Goal: Task Accomplishment & Management: Manage account settings

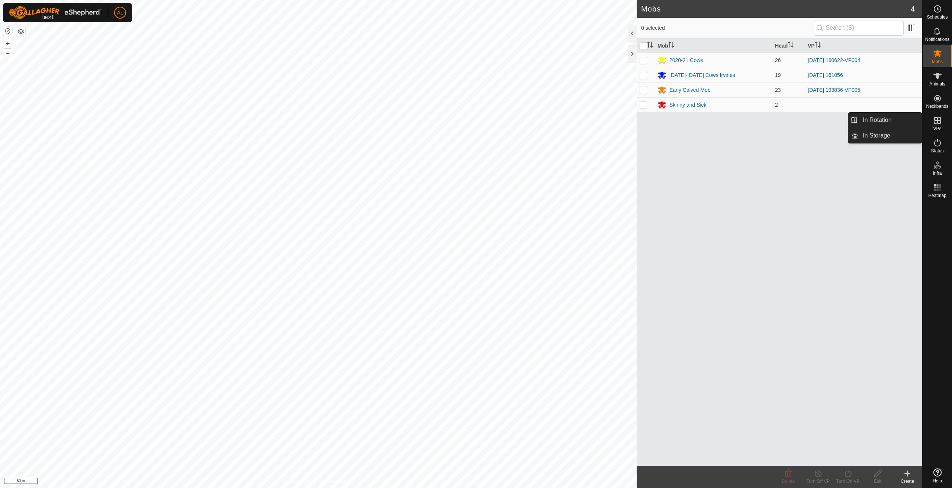
click at [900, 119] on link "In Rotation" at bounding box center [891, 120] width 64 height 15
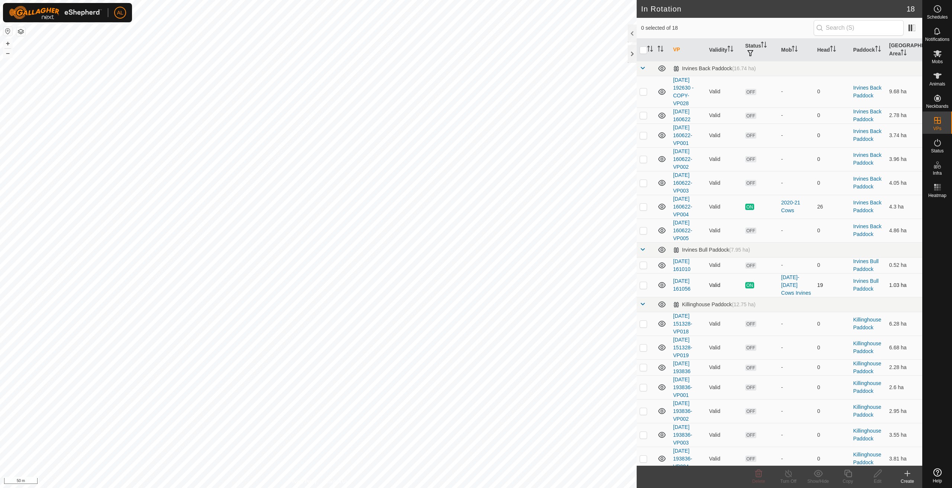
click at [646, 286] on p-checkbox at bounding box center [643, 285] width 7 height 6
checkbox input "true"
click at [839, 473] on copy-svg-icon at bounding box center [848, 473] width 30 height 9
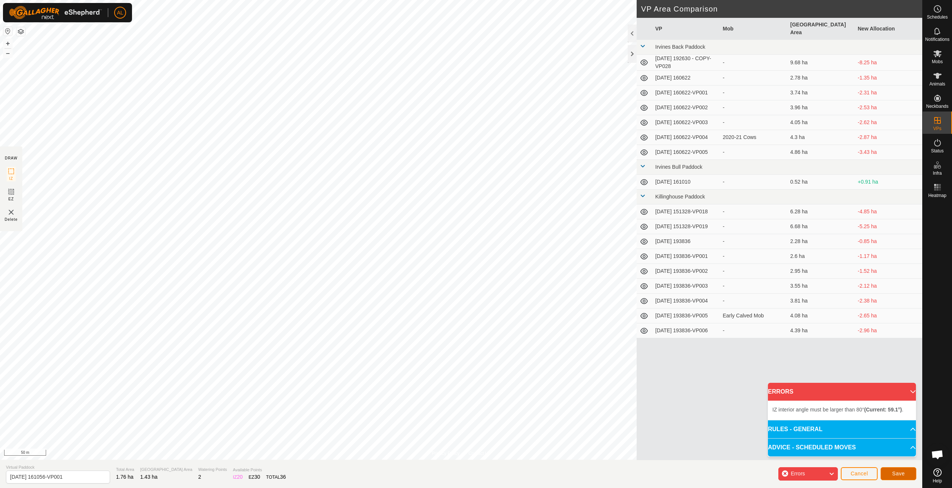
click at [904, 474] on span "Save" at bounding box center [898, 474] width 13 height 6
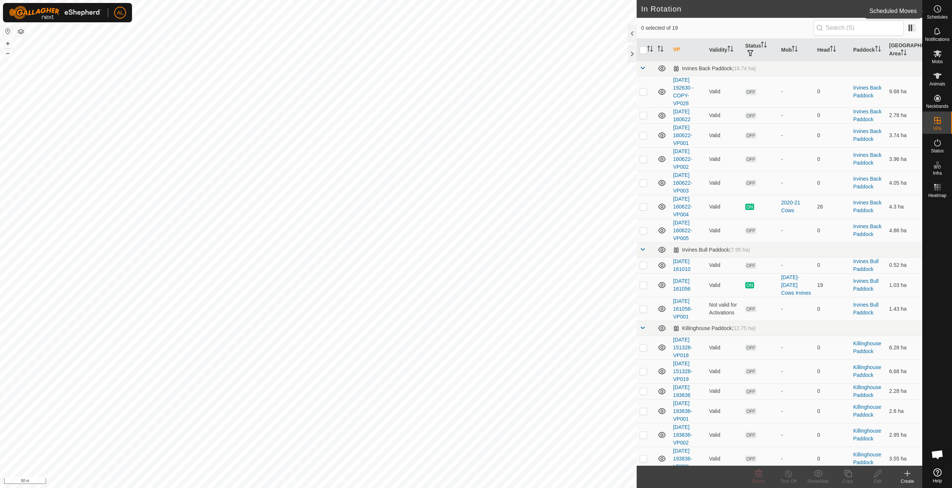
click at [936, 10] on icon at bounding box center [937, 8] width 9 height 9
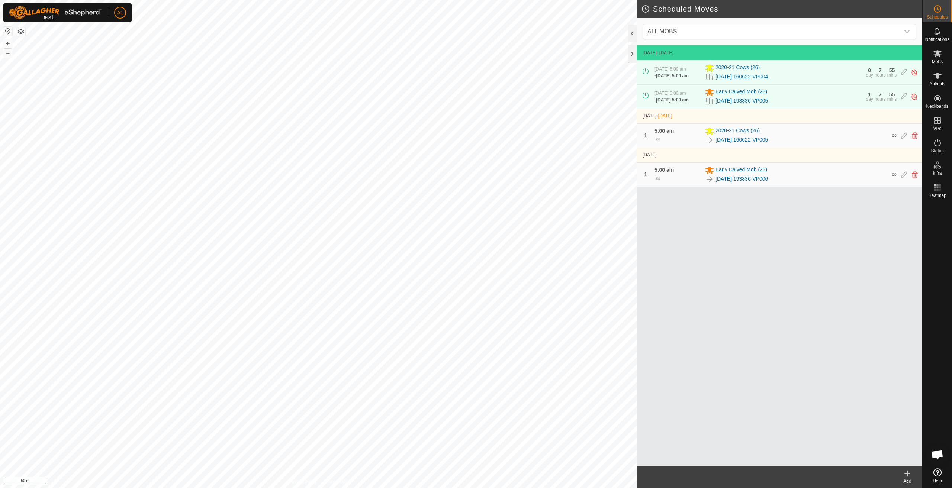
click at [914, 478] on create-svg-icon at bounding box center [908, 473] width 30 height 9
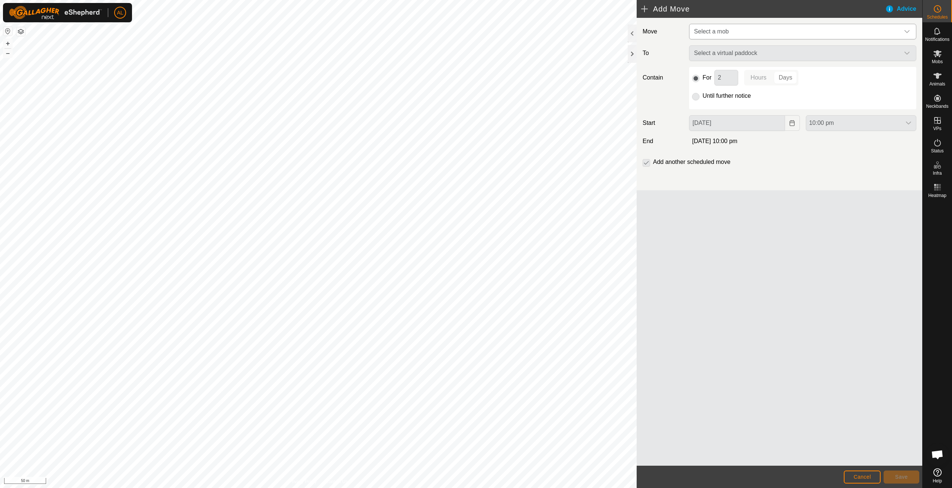
click at [721, 31] on span "Select a mob" at bounding box center [711, 31] width 35 height 6
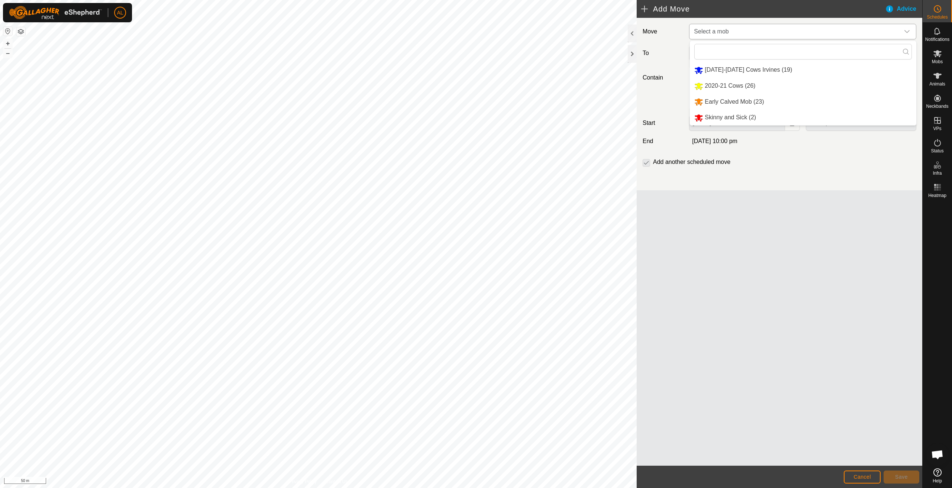
click at [732, 70] on li "[DATE]-[DATE] Cows Irvines (19)" at bounding box center [803, 69] width 227 height 15
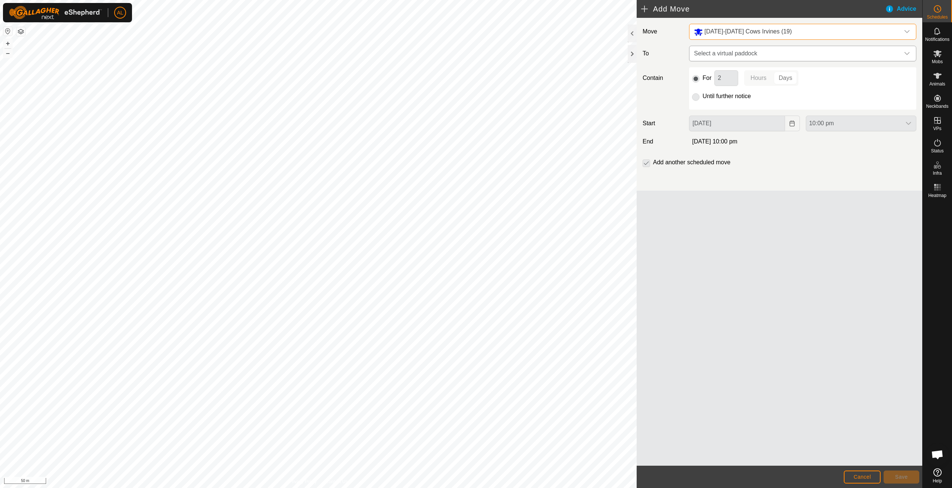
click at [743, 55] on span "Select a virtual paddock" at bounding box center [795, 53] width 209 height 15
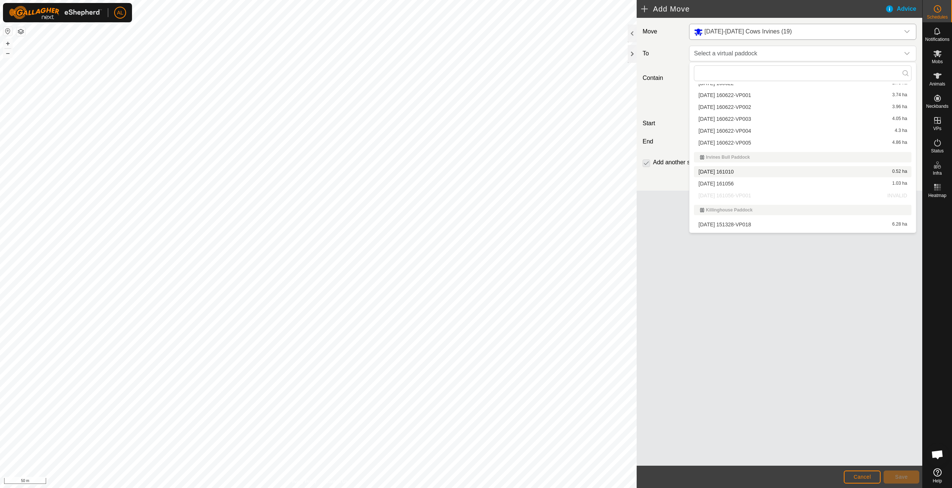
scroll to position [37, 0]
click at [742, 192] on p-selectitem "[DATE] 161056-VP001 INVALID" at bounding box center [803, 193] width 227 height 11
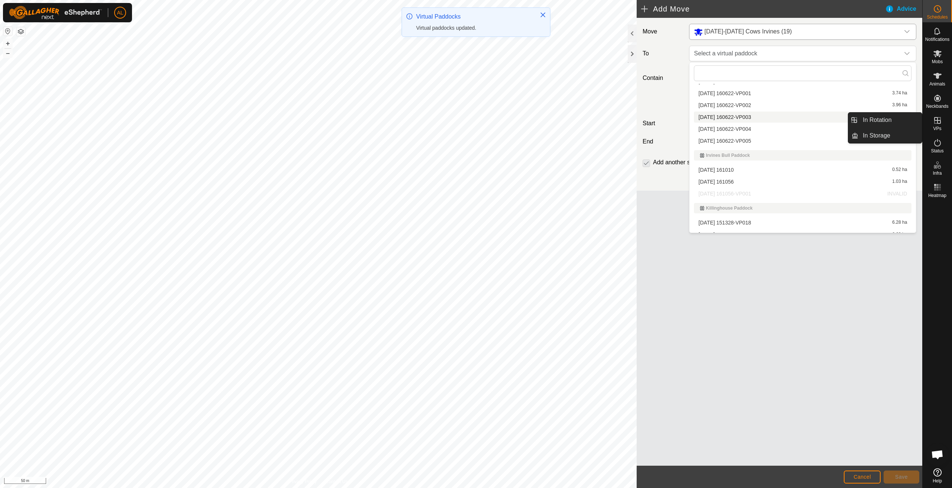
click at [939, 128] on span "VPs" at bounding box center [937, 128] width 8 height 4
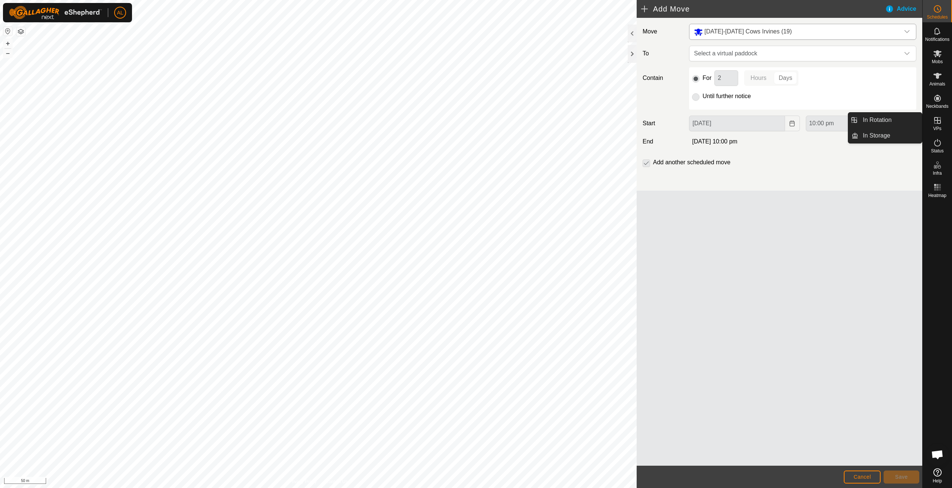
click at [908, 116] on link "In Rotation" at bounding box center [891, 120] width 64 height 15
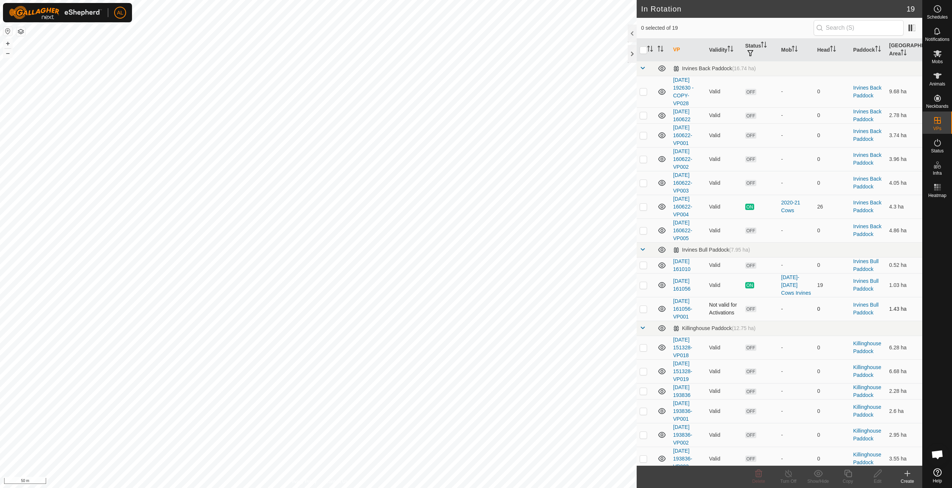
click at [645, 308] on p-checkbox at bounding box center [643, 309] width 7 height 6
checkbox input "true"
click at [879, 478] on icon at bounding box center [877, 473] width 9 height 9
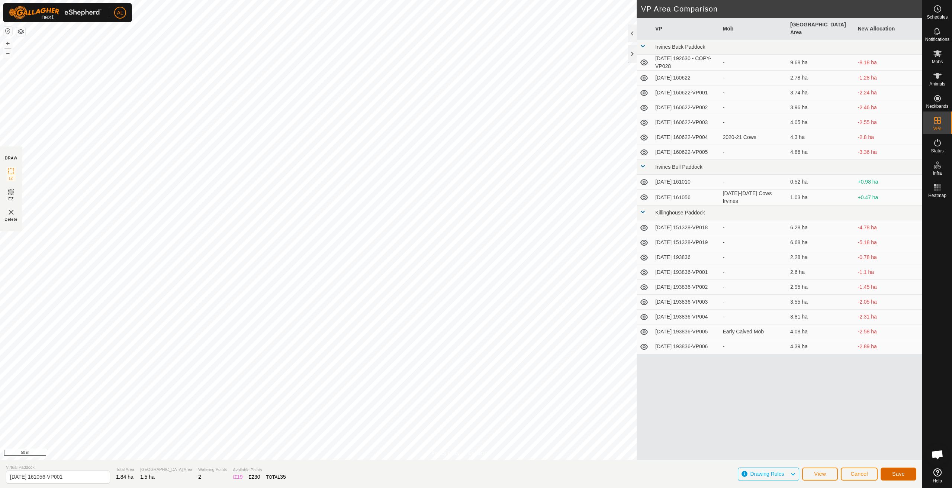
click at [890, 472] on button "Save" at bounding box center [899, 474] width 36 height 13
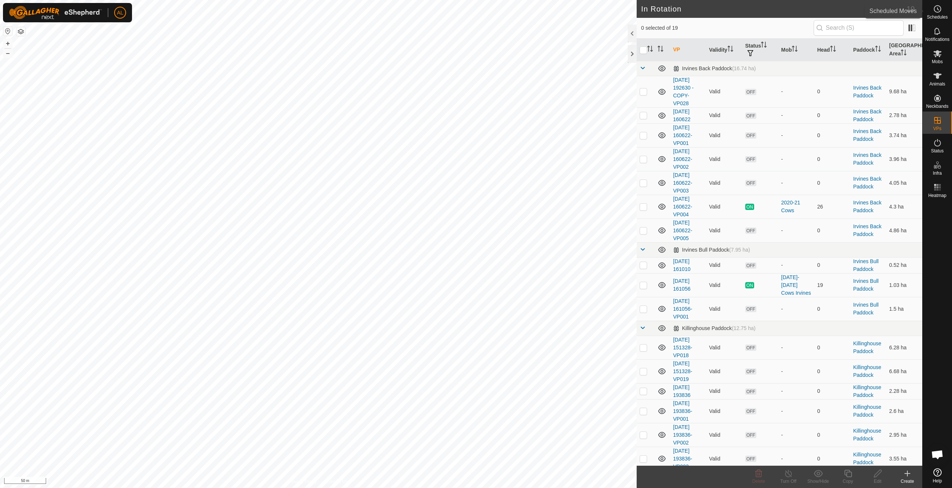
click at [934, 11] on icon at bounding box center [937, 8] width 9 height 9
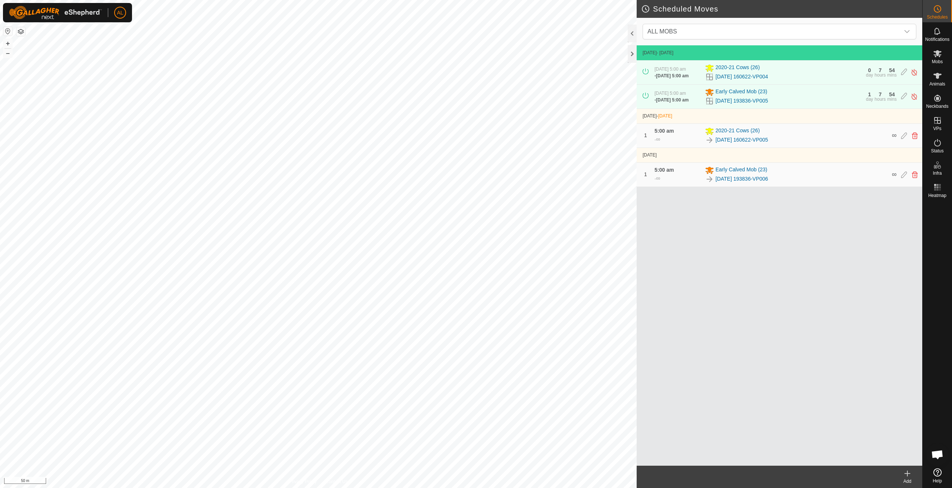
click at [912, 481] on div "Add" at bounding box center [908, 481] width 30 height 7
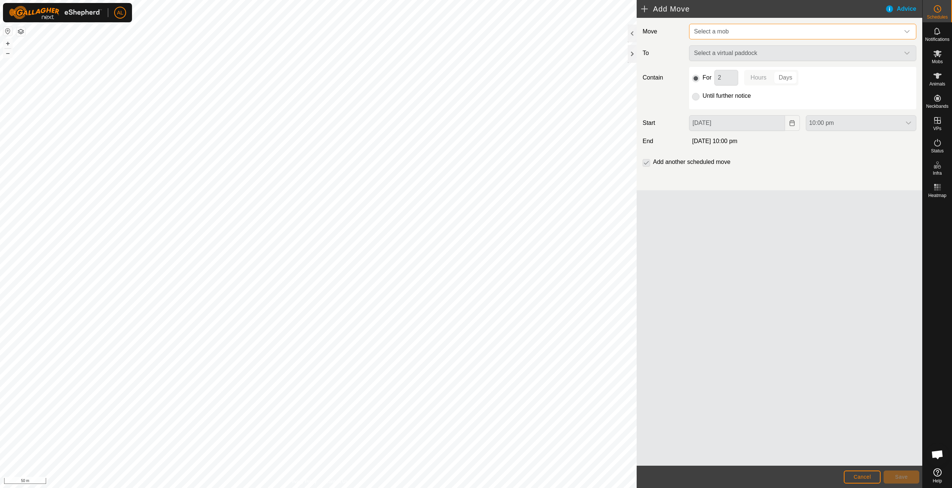
click at [743, 34] on span "Select a mob" at bounding box center [795, 31] width 209 height 15
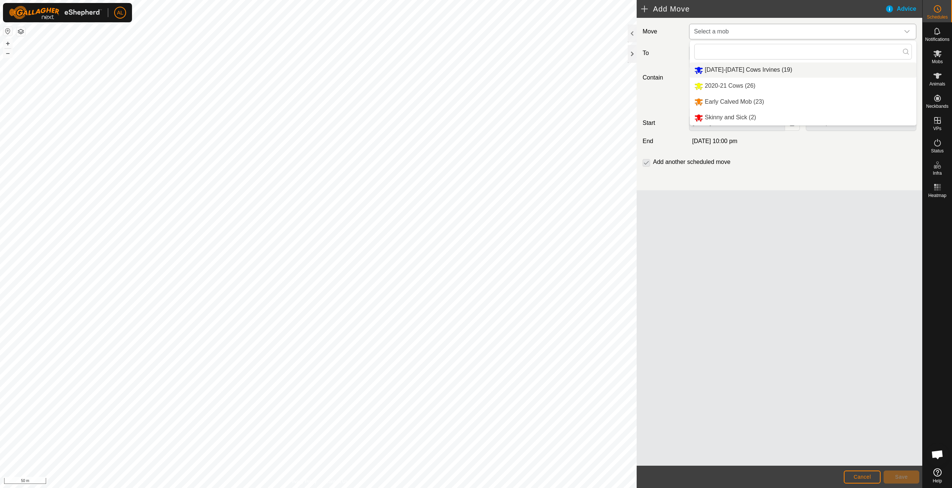
click at [738, 67] on li "[DATE]-[DATE] Cows Irvines (19)" at bounding box center [803, 69] width 227 height 15
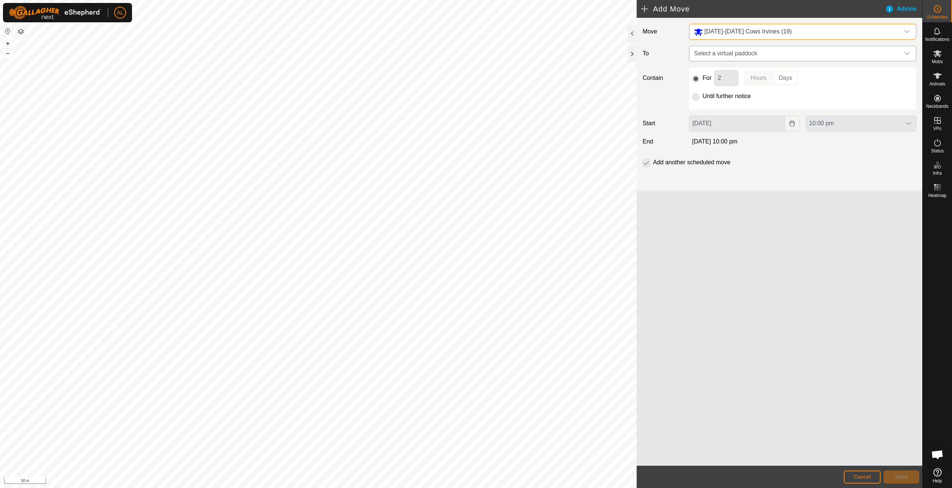
click at [747, 51] on span "Select a virtual paddock" at bounding box center [795, 53] width 209 height 15
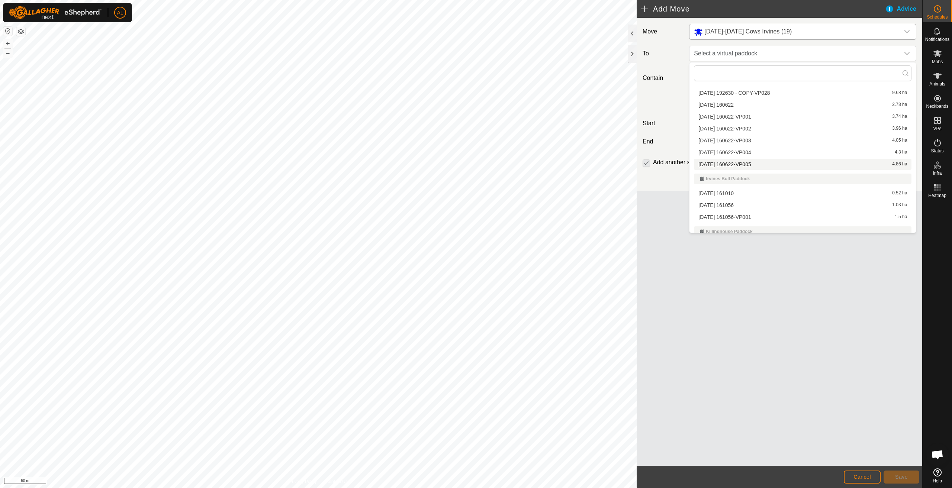
scroll to position [37, 0]
click at [751, 194] on li "[DATE] 161056-VP001 1.5 ha" at bounding box center [803, 193] width 218 height 11
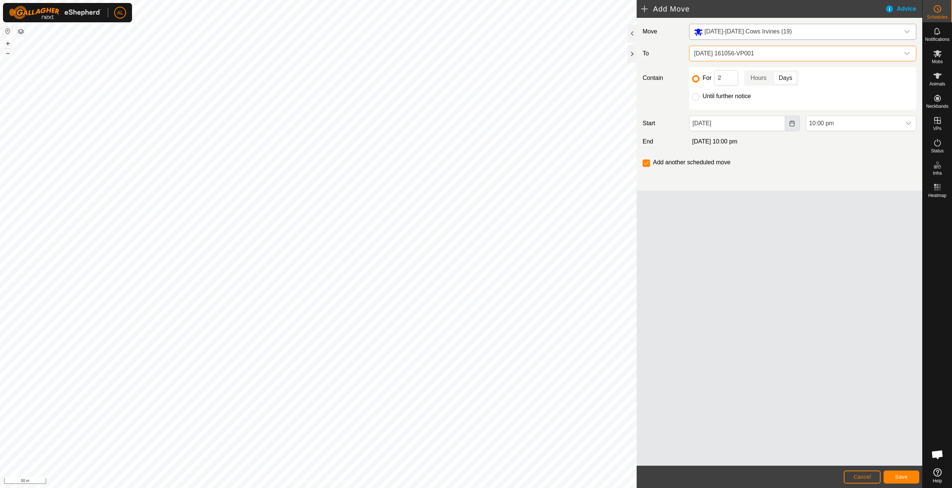
click at [790, 127] on button "Choose Date" at bounding box center [792, 124] width 15 height 16
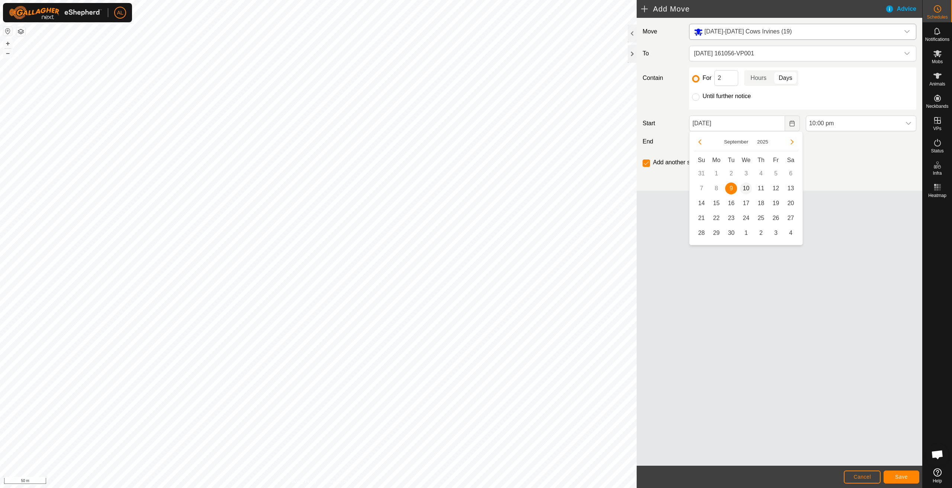
click at [747, 189] on span "10" at bounding box center [746, 189] width 12 height 12
type input "[DATE]"
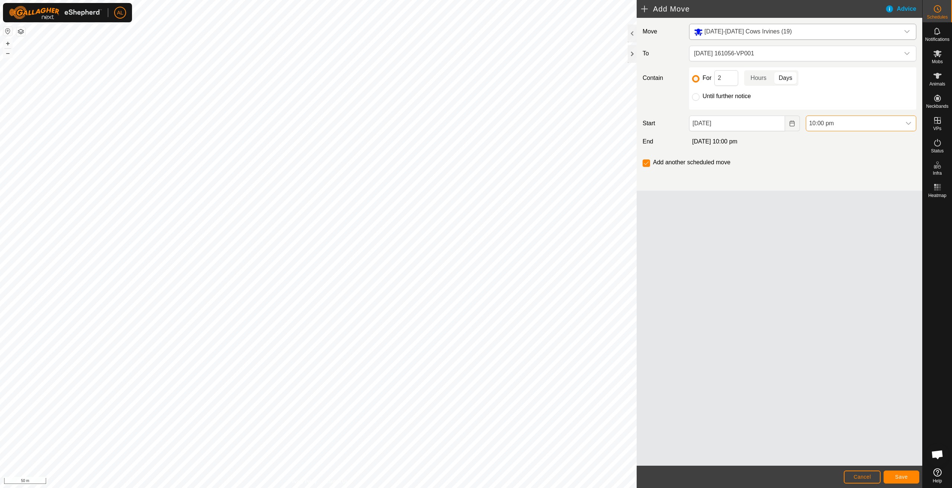
click at [834, 129] on span "10:00 pm" at bounding box center [853, 123] width 95 height 15
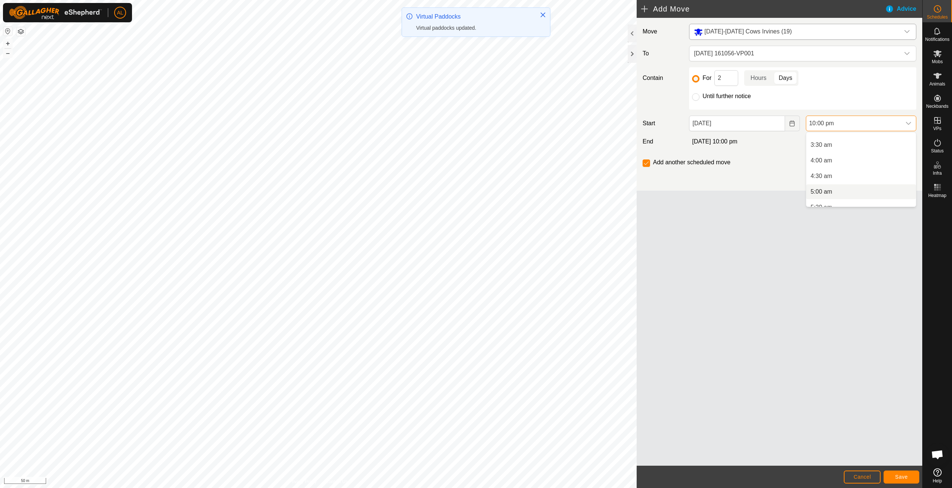
click at [825, 189] on li "5:00 am" at bounding box center [861, 192] width 110 height 15
click at [715, 162] on label "Add another scheduled move" at bounding box center [691, 163] width 77 height 6
click at [724, 97] on label "Until further notice" at bounding box center [727, 96] width 48 height 6
click at [700, 97] on input "Until further notice" at bounding box center [695, 96] width 7 height 7
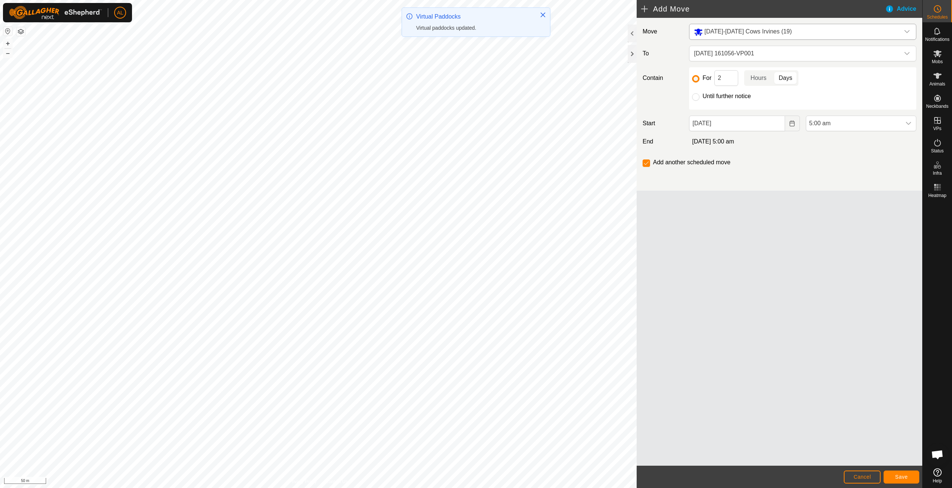
radio input "true"
checkbox input "false"
click at [902, 478] on span "Save" at bounding box center [901, 477] width 13 height 6
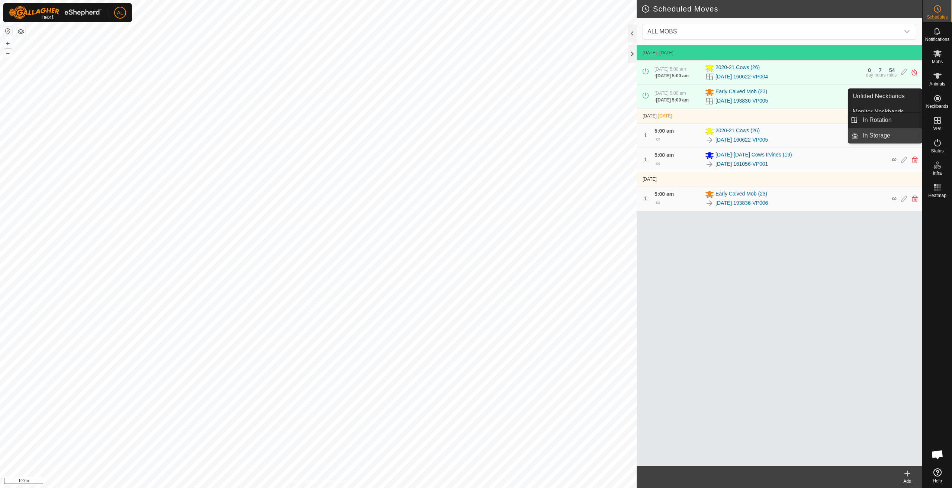
click at [891, 135] on link "In Storage" at bounding box center [891, 135] width 64 height 15
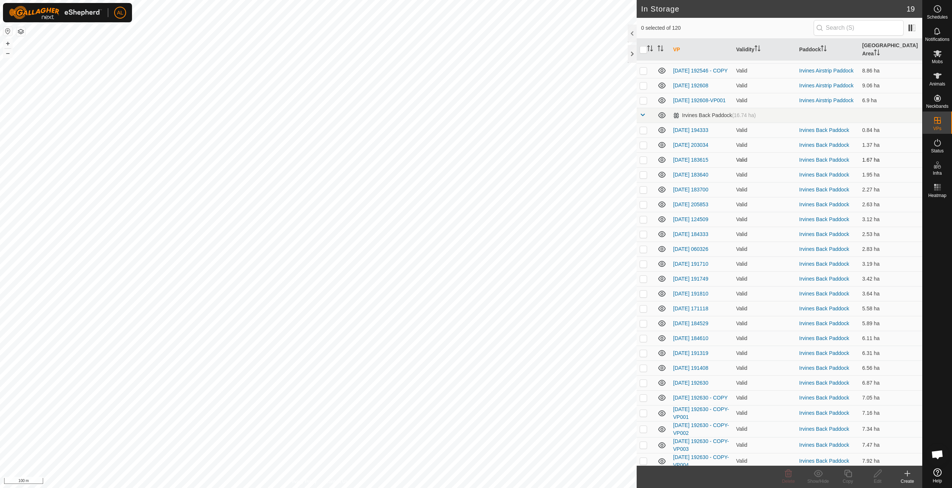
scroll to position [409, 0]
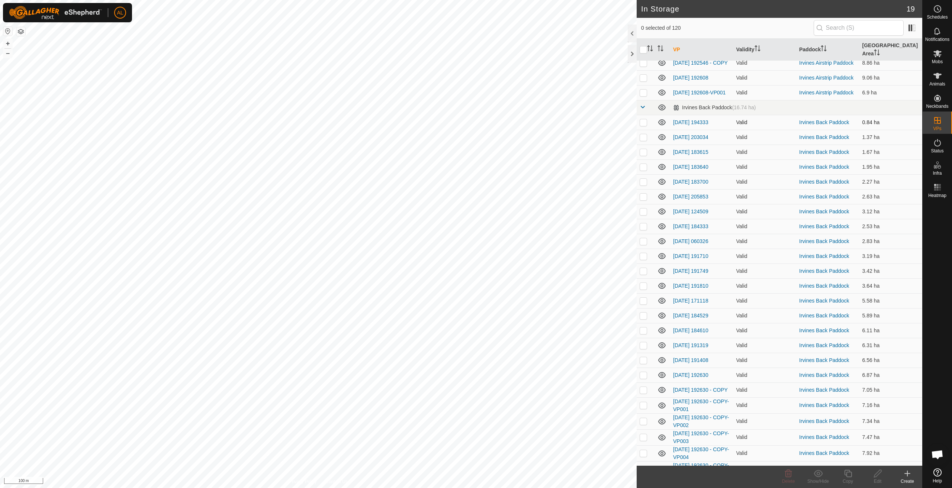
click at [645, 119] on p-checkbox at bounding box center [643, 122] width 7 height 6
checkbox input "false"
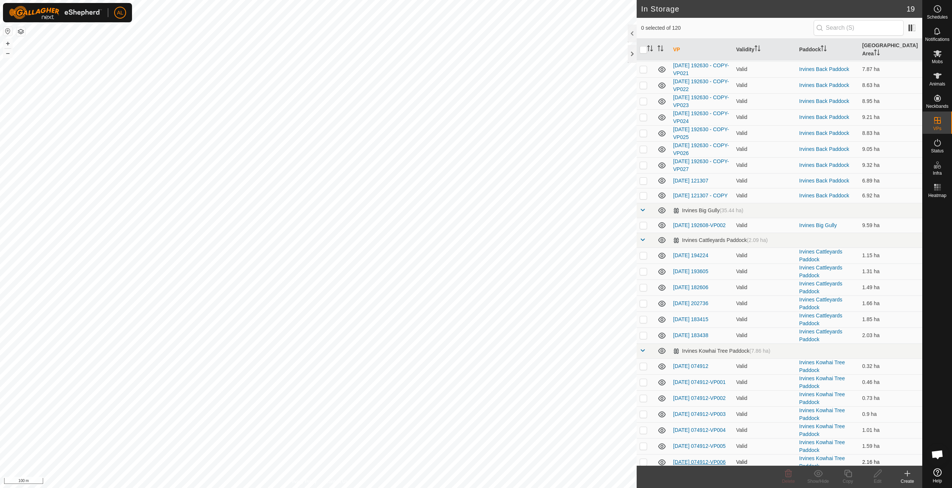
scroll to position [1041, 0]
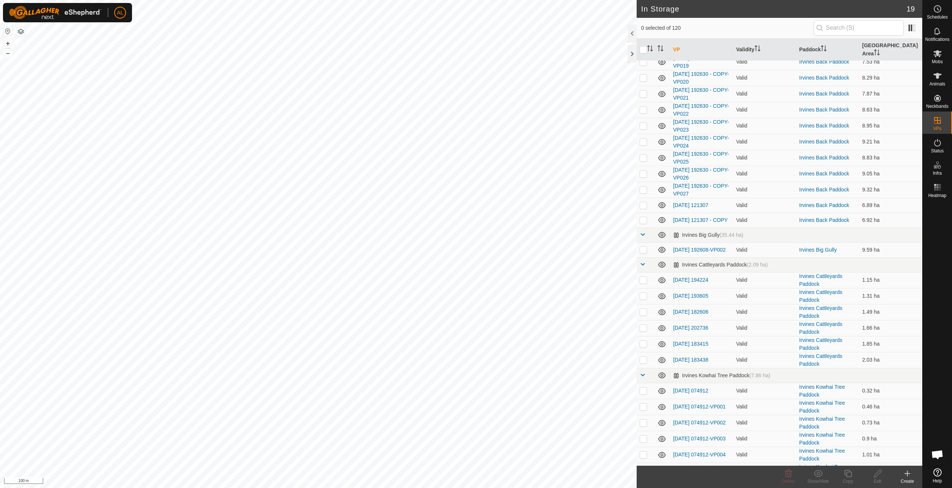
click at [910, 476] on icon at bounding box center [907, 473] width 9 height 9
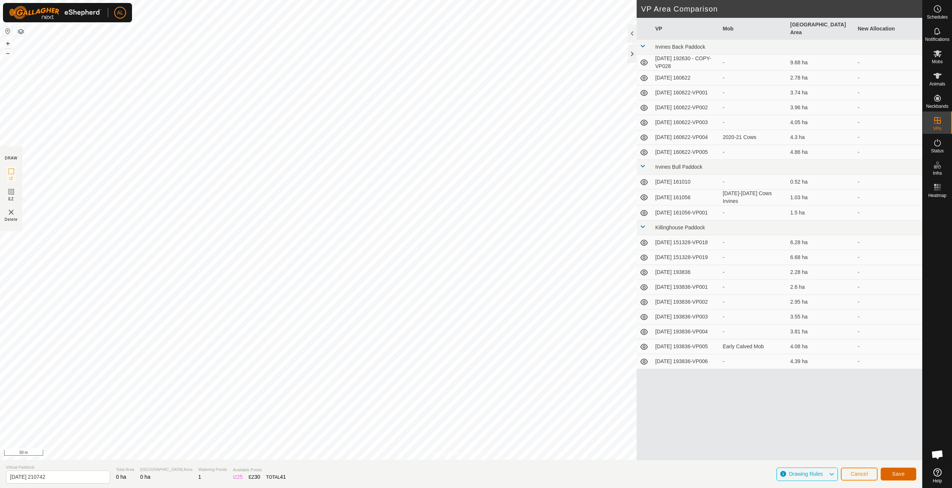
click at [898, 476] on span "Save" at bounding box center [898, 474] width 13 height 6
